Goal: Find specific page/section: Find specific page/section

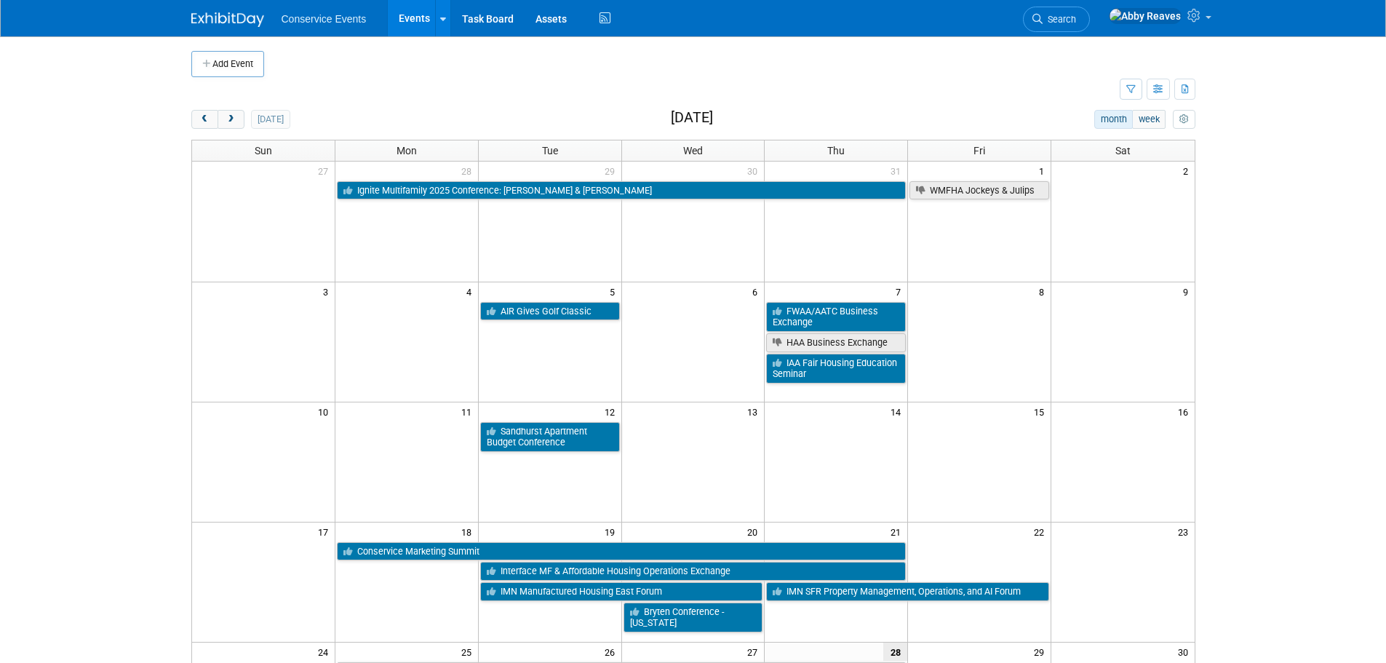
click at [555, 20] on link "Assets" at bounding box center [551, 18] width 53 height 36
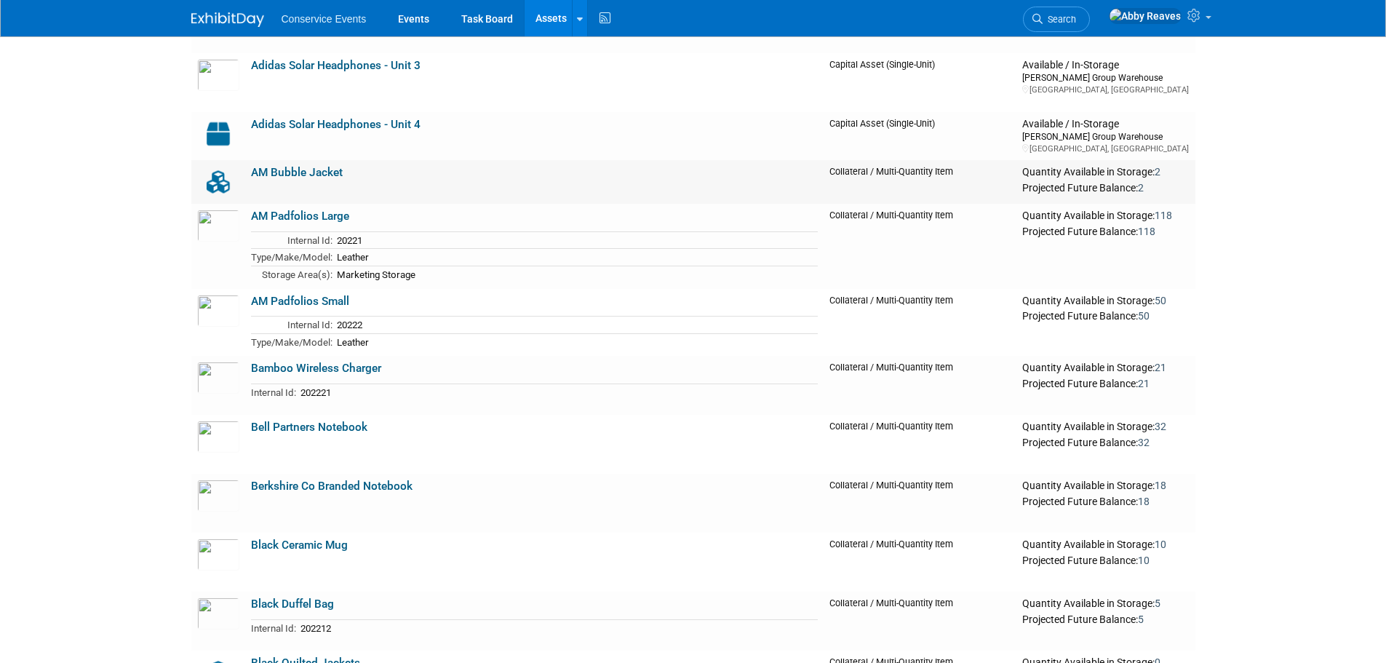
scroll to position [437, 0]
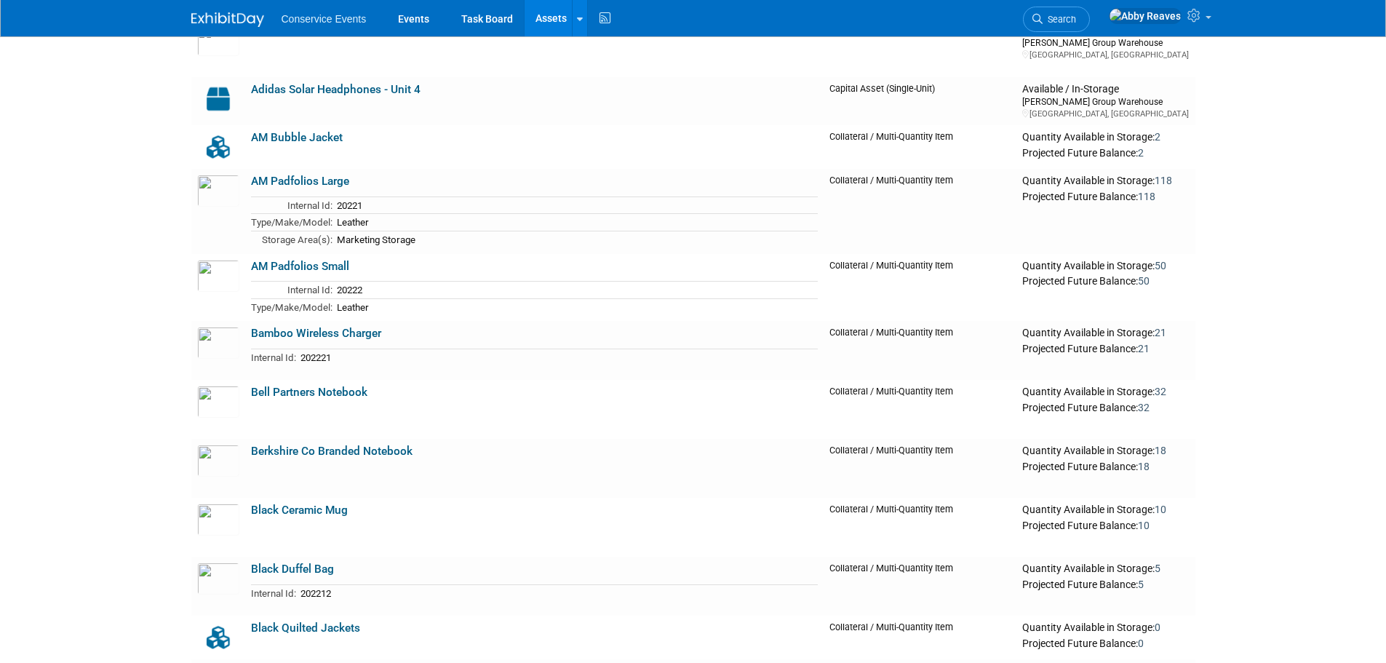
drag, startPoint x: 166, startPoint y: 388, endPoint x: 159, endPoint y: 384, distance: 7.5
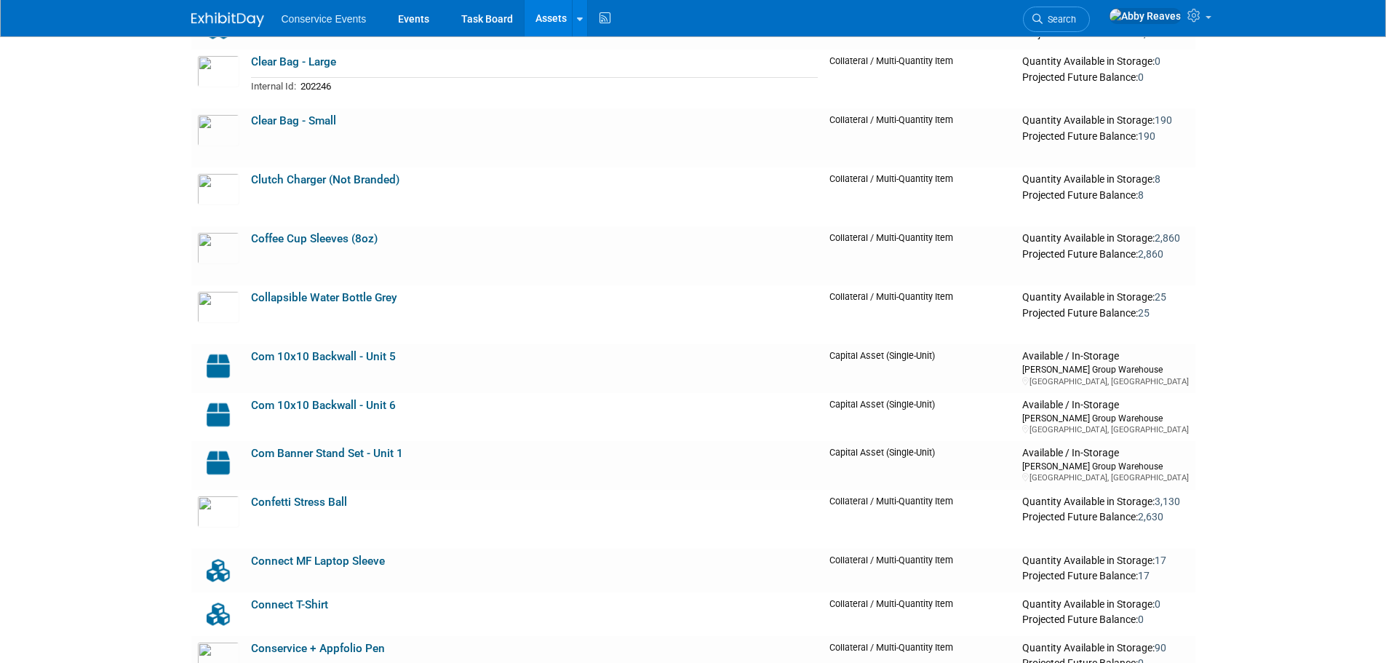
scroll to position [2547, 0]
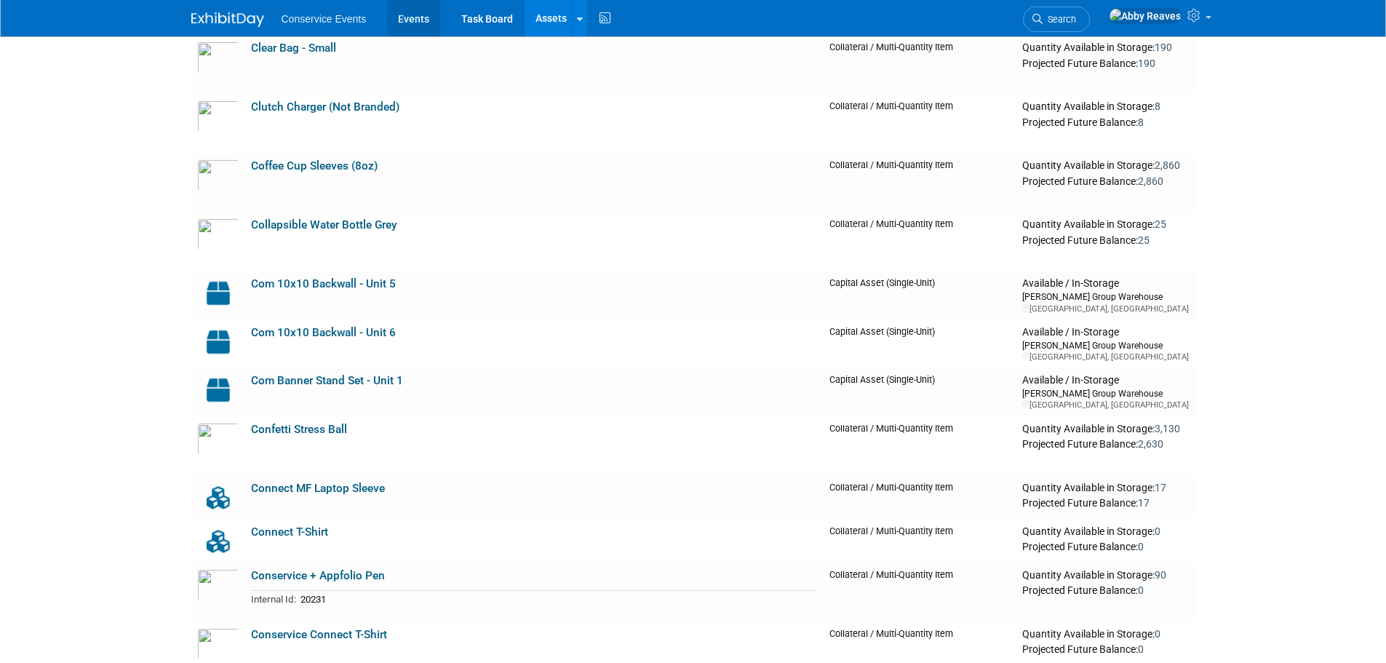
click at [417, 17] on link "Events" at bounding box center [413, 18] width 53 height 36
